Goal: Task Accomplishment & Management: Complete application form

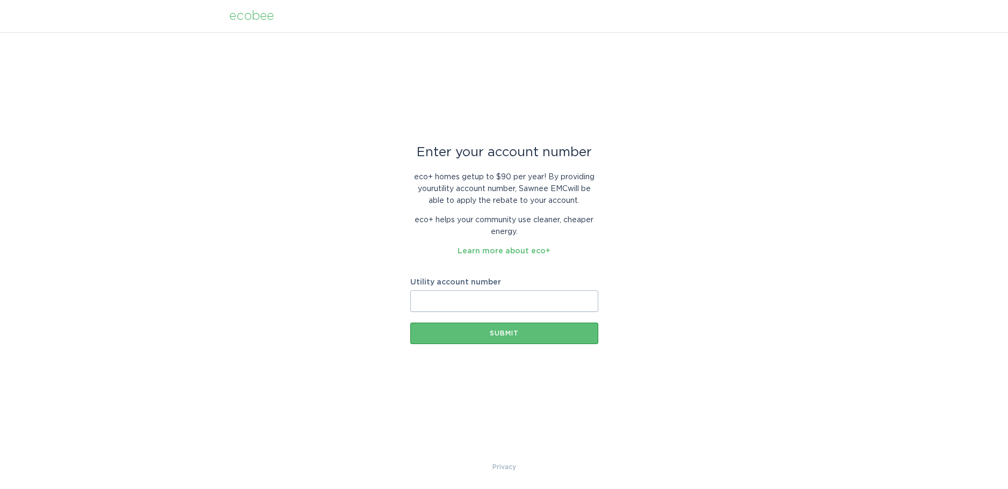
click at [449, 299] on input "Utility account number" at bounding box center [504, 301] width 188 height 21
type input "2478138000"
click at [509, 335] on div "Submit" at bounding box center [504, 333] width 177 height 6
